Goal: Navigation & Orientation: Go to known website

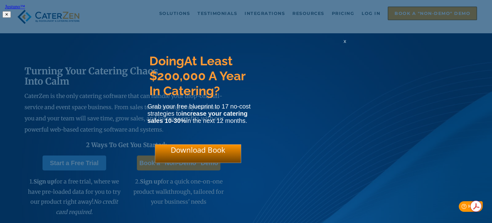
click at [365, 13] on html "Justuno™ ✕ Doing At Least $200,000 A Year In Catering? Grab your free blueprint…" at bounding box center [246, 10] width 492 height 20
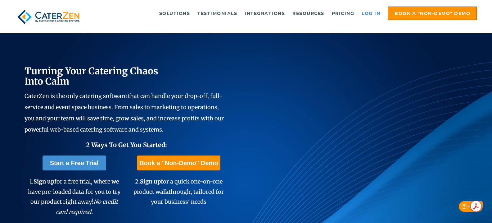
click at [376, 12] on link "Log in" at bounding box center [370, 13] width 25 height 12
click at [364, 15] on link "Log in" at bounding box center [370, 13] width 25 height 12
